Goal: Find specific page/section

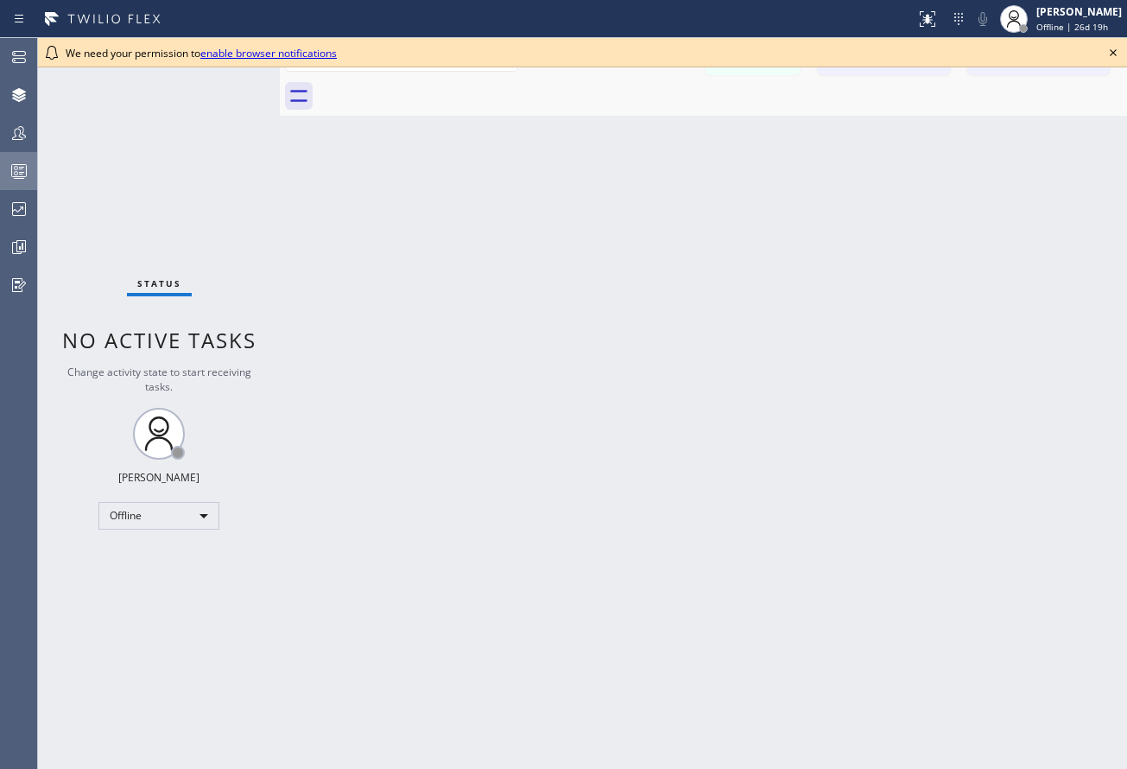
click at [23, 170] on icon at bounding box center [19, 171] width 21 height 21
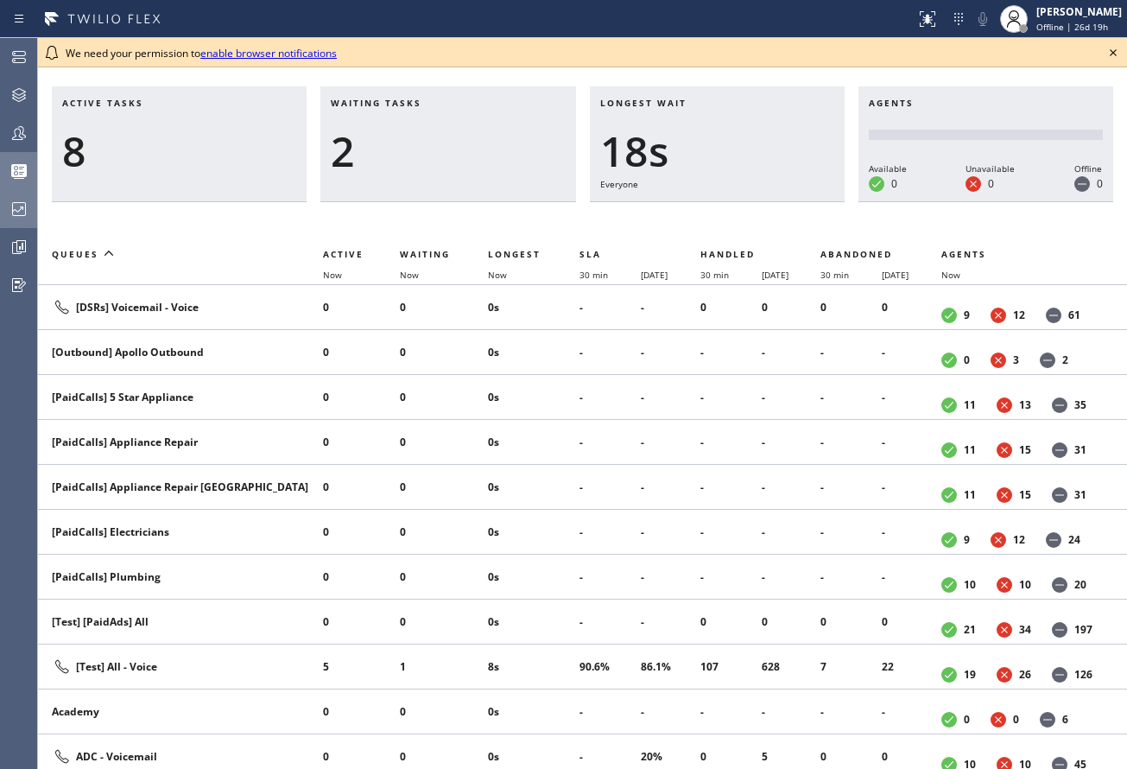
click at [16, 212] on icon at bounding box center [19, 209] width 21 height 21
